Goal: Navigation & Orientation: Find specific page/section

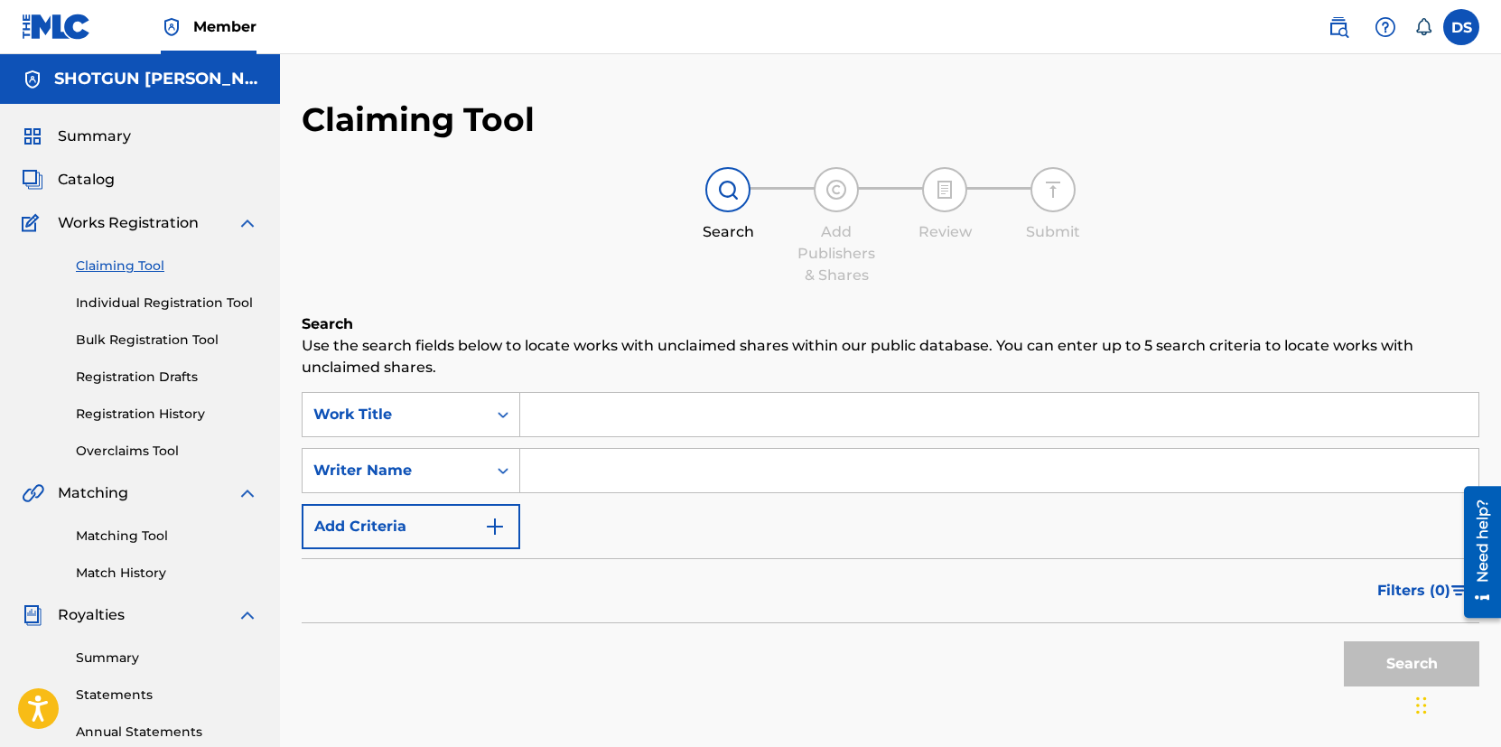
click at [97, 145] on span "Summary" at bounding box center [94, 137] width 73 height 22
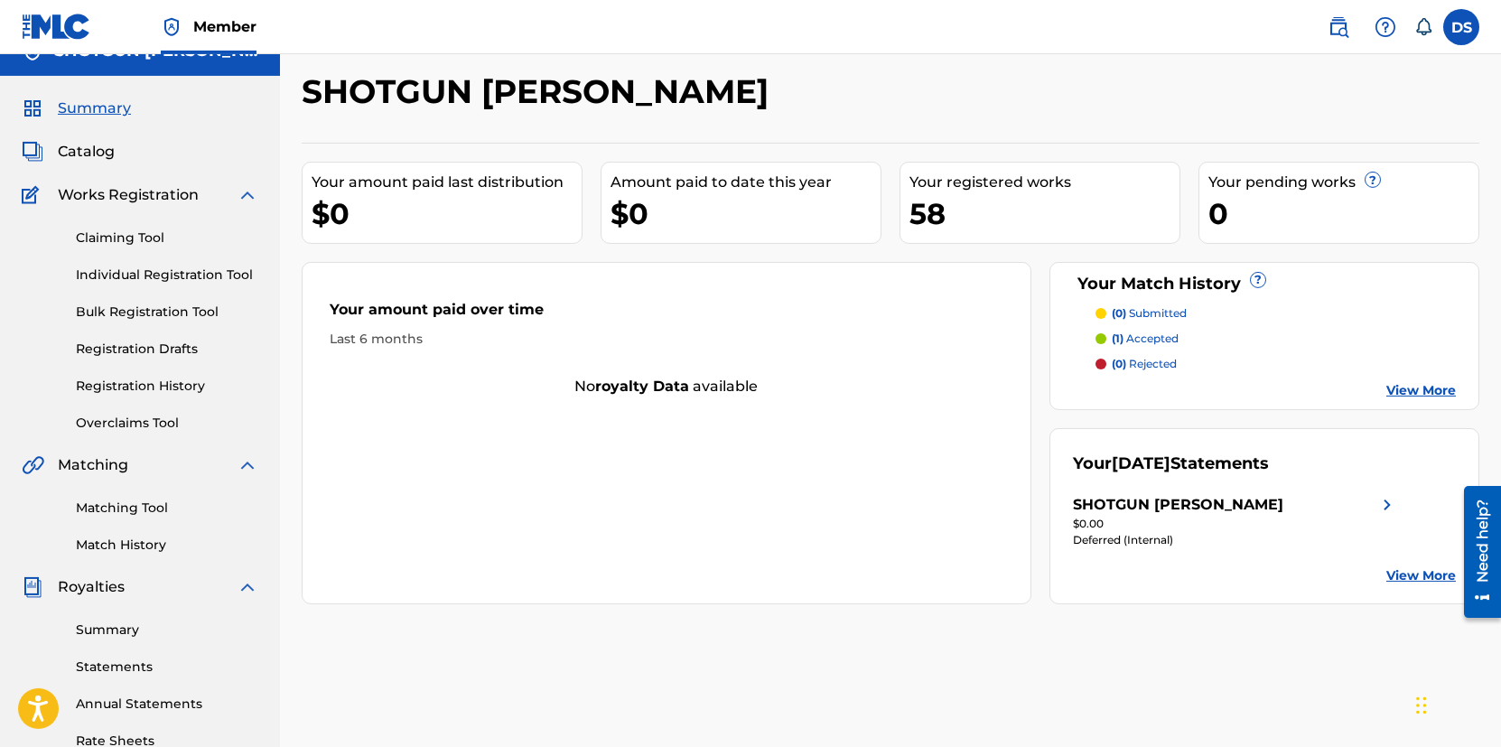
scroll to position [29, 0]
click at [126, 634] on link "Summary" at bounding box center [167, 629] width 182 height 19
